Goal: Transaction & Acquisition: Obtain resource

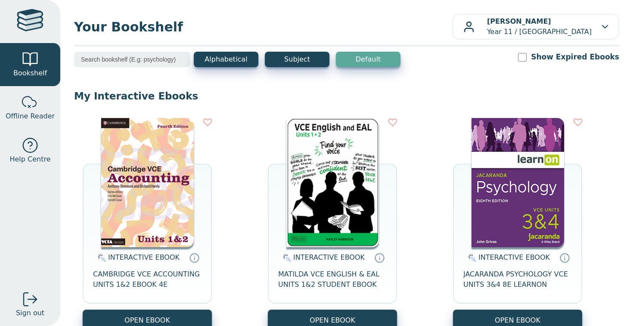
click at [146, 158] on img at bounding box center [147, 182] width 93 height 129
click at [142, 186] on img at bounding box center [147, 182] width 93 height 129
click at [128, 217] on img at bounding box center [147, 182] width 93 height 129
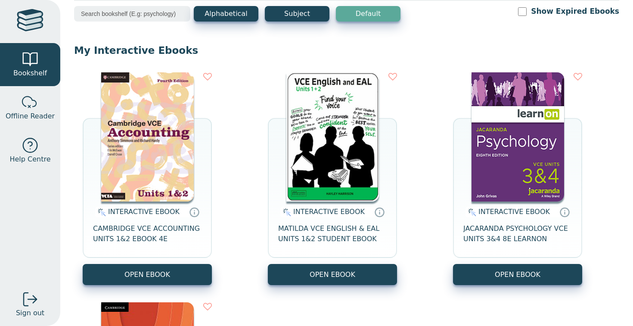
scroll to position [66, 0]
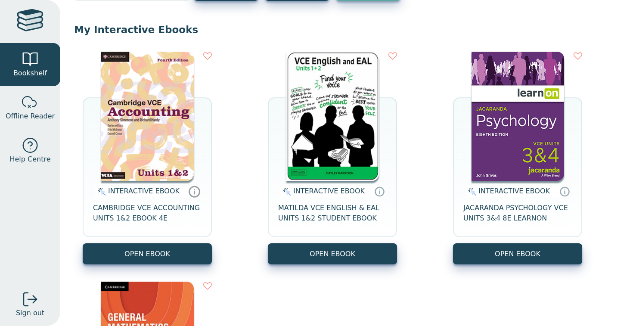
click at [190, 189] on icon at bounding box center [194, 191] width 13 height 12
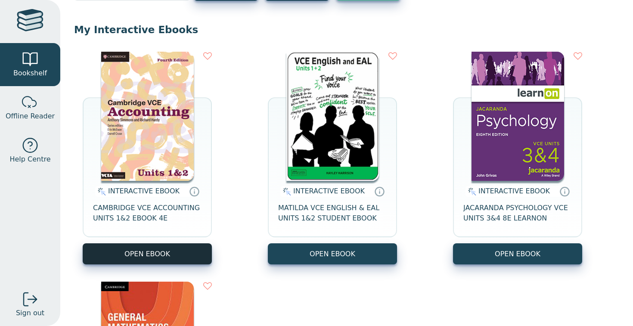
click at [174, 253] on button "OPEN EBOOK" at bounding box center [147, 253] width 129 height 21
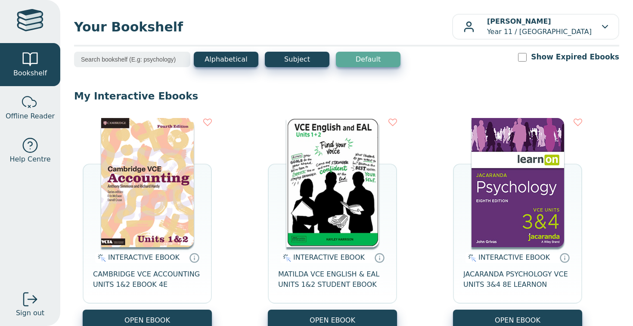
click at [152, 173] on img at bounding box center [147, 182] width 93 height 129
